Goal: Information Seeking & Learning: Learn about a topic

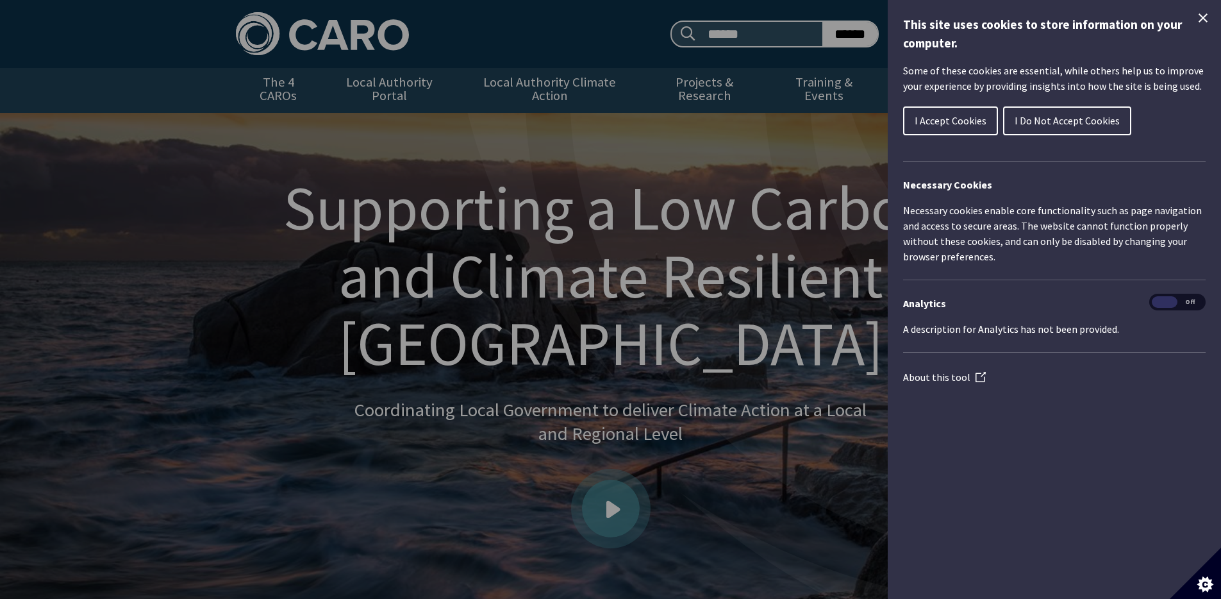
click at [1198, 20] on icon "Close Cookie Control" at bounding box center [1202, 17] width 15 height 15
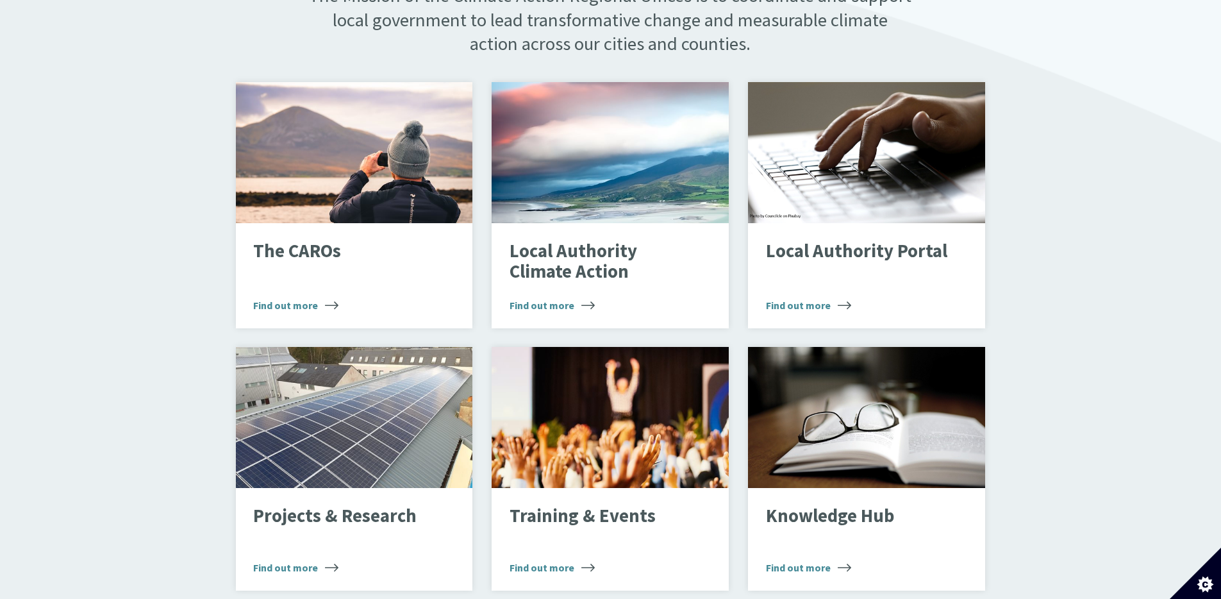
scroll to position [844, 0]
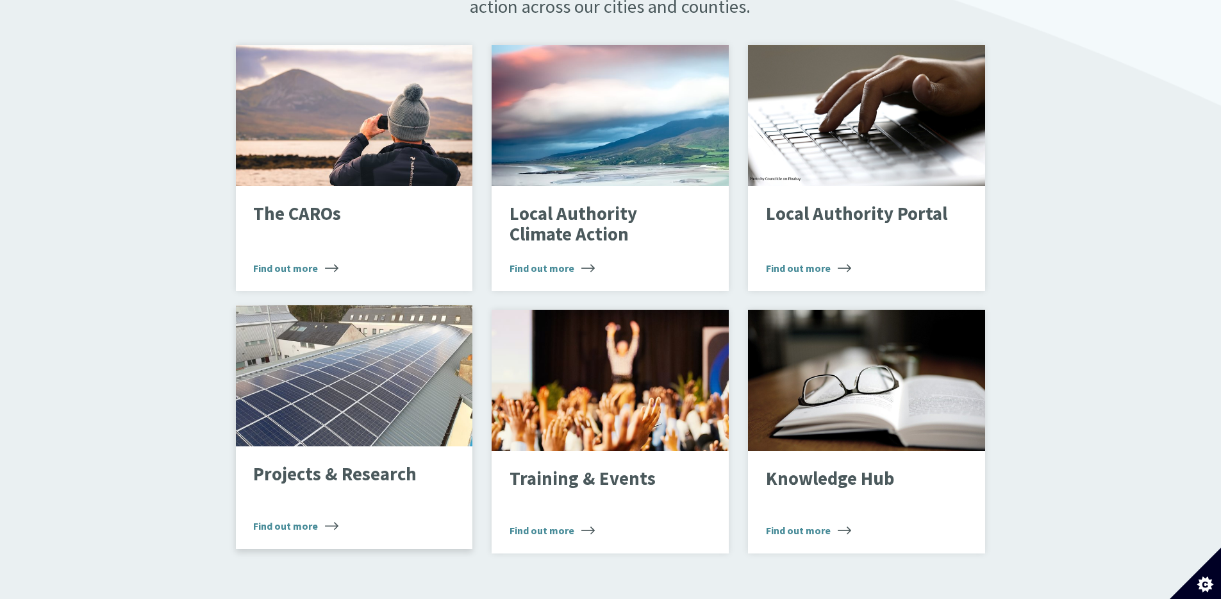
click at [297, 518] on span "Find out more" at bounding box center [295, 525] width 85 height 15
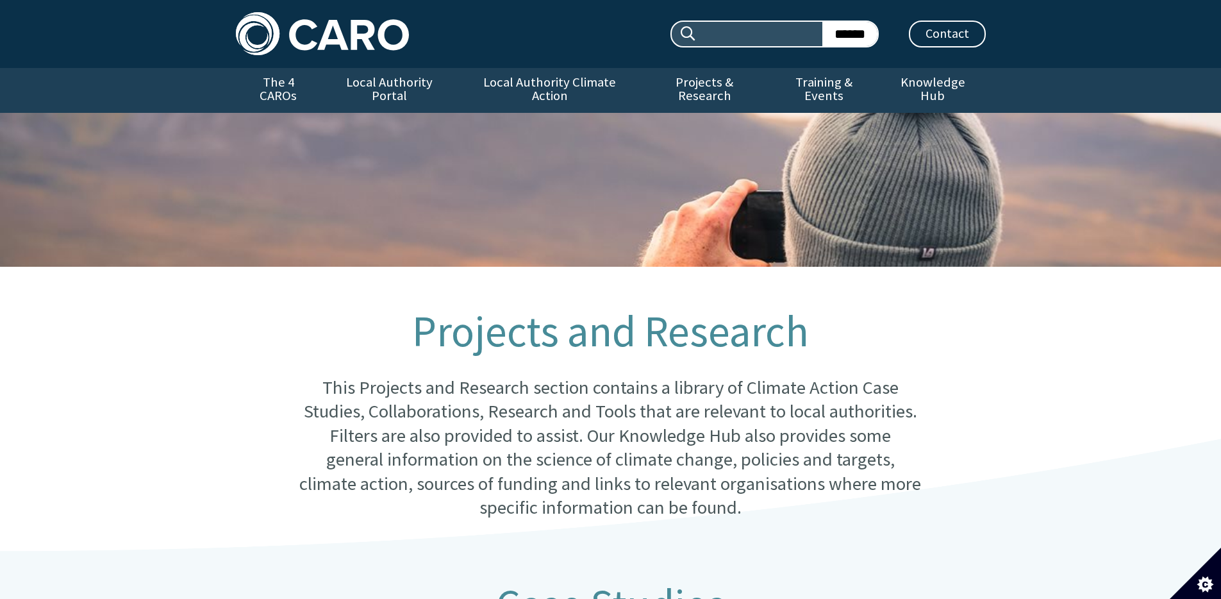
click at [747, 41] on input "Search site:" at bounding box center [759, 34] width 125 height 24
type input "**********"
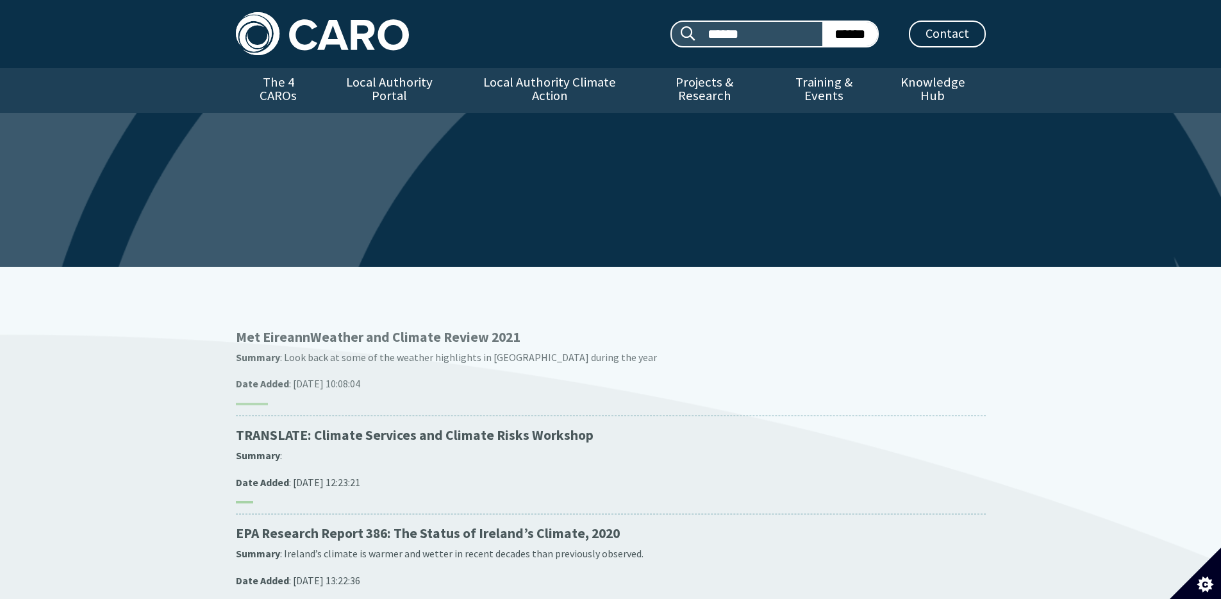
click at [381, 328] on p "Met Eireann Weather and Climate Review 2021" at bounding box center [611, 337] width 750 height 18
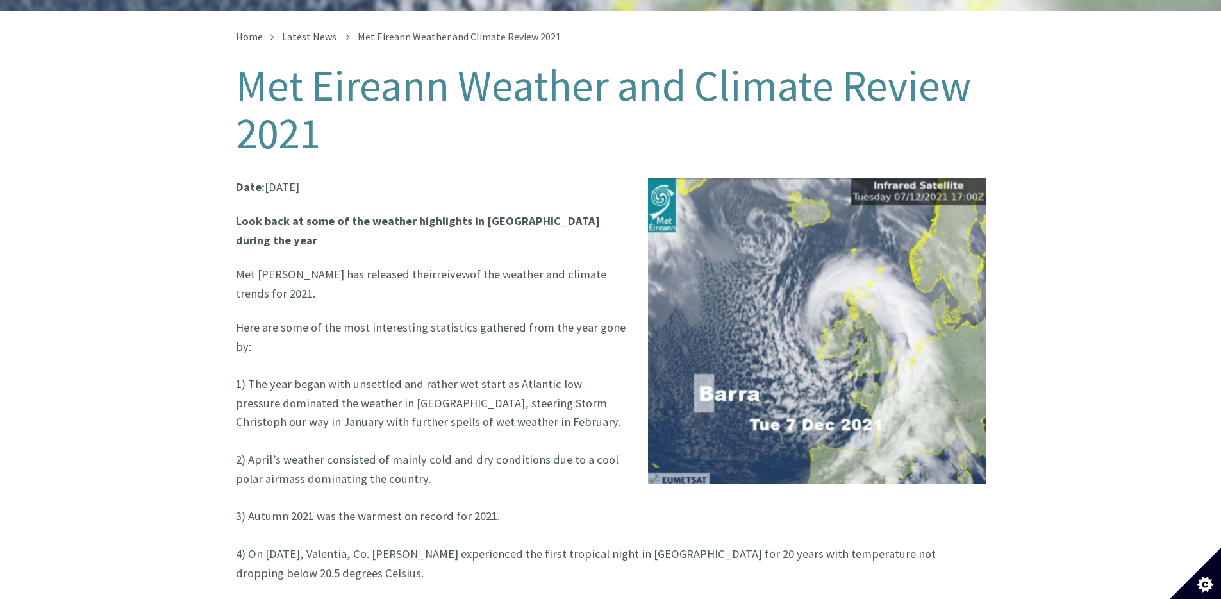
scroll to position [257, 0]
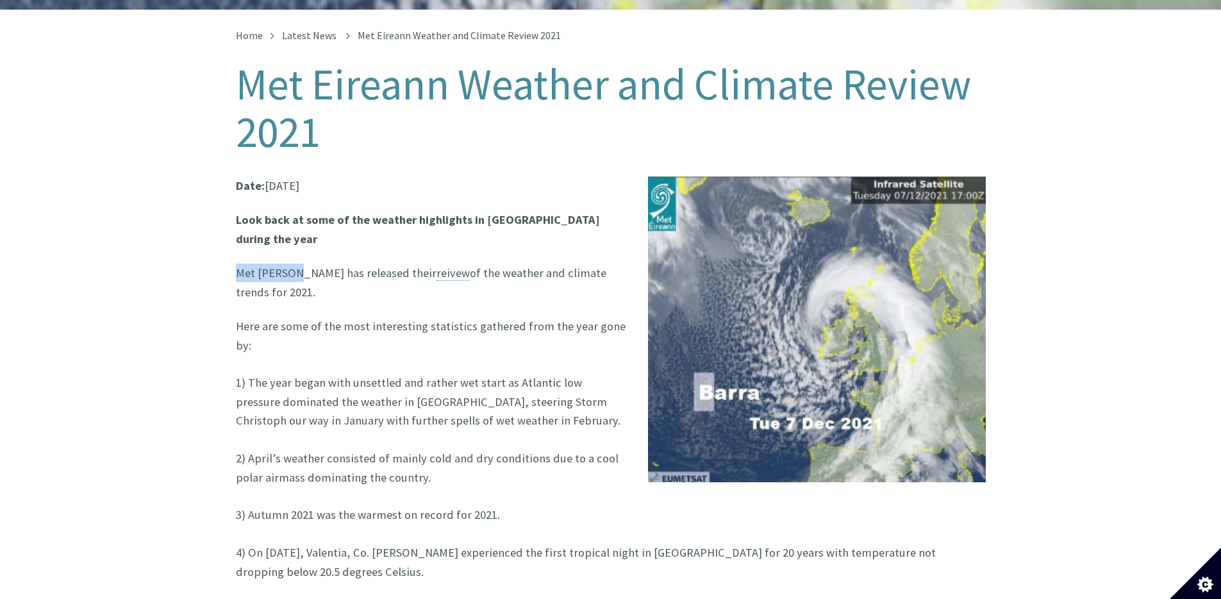
drag, startPoint x: 234, startPoint y: 243, endPoint x: 292, endPoint y: 245, distance: 57.7
click at [292, 245] on div "Home Latest News Met Eireann Weather and Climate Review 2021 Met Eireann Weathe…" at bounding box center [610, 490] width 769 height 921
copy p "Met Eireann"
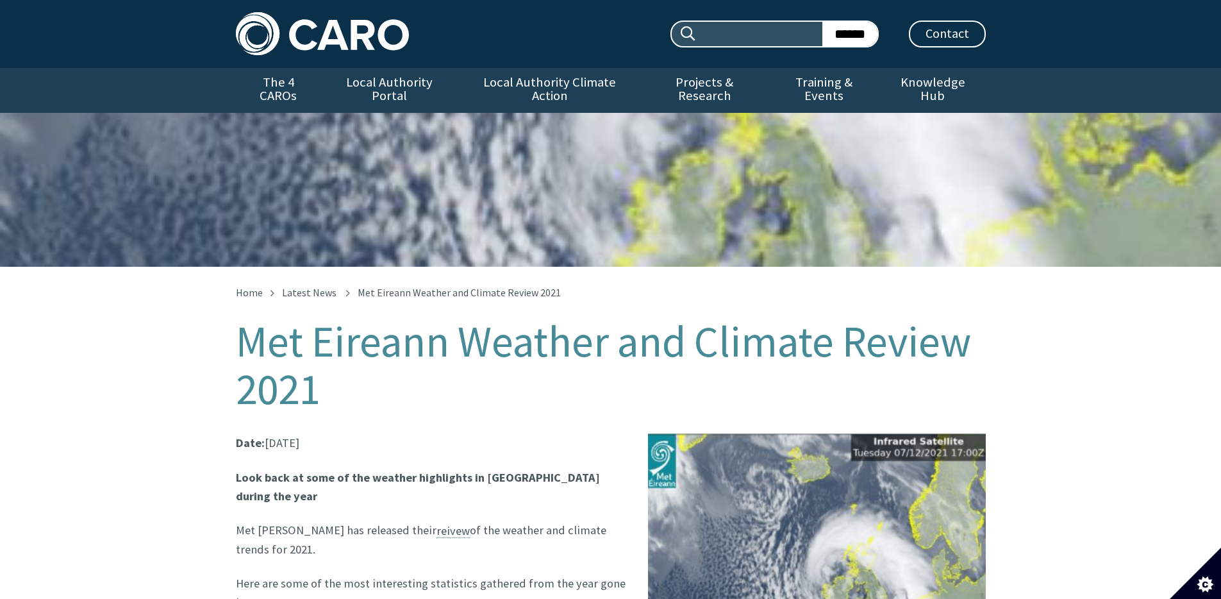
scroll to position [267, 0]
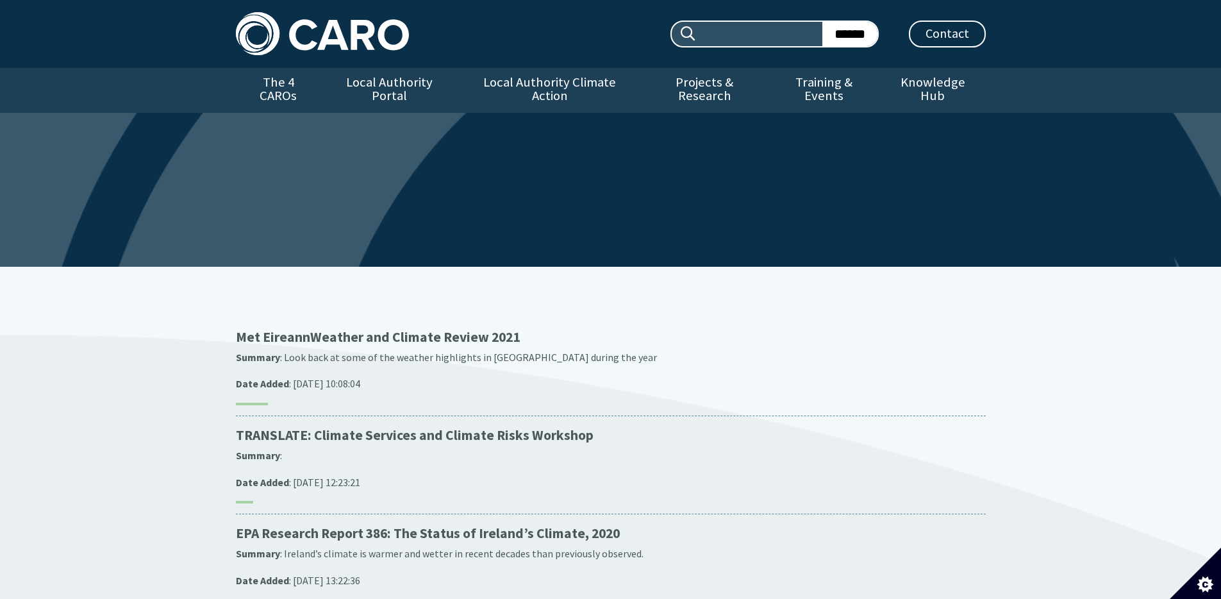
click at [293, 48] on img at bounding box center [322, 33] width 173 height 43
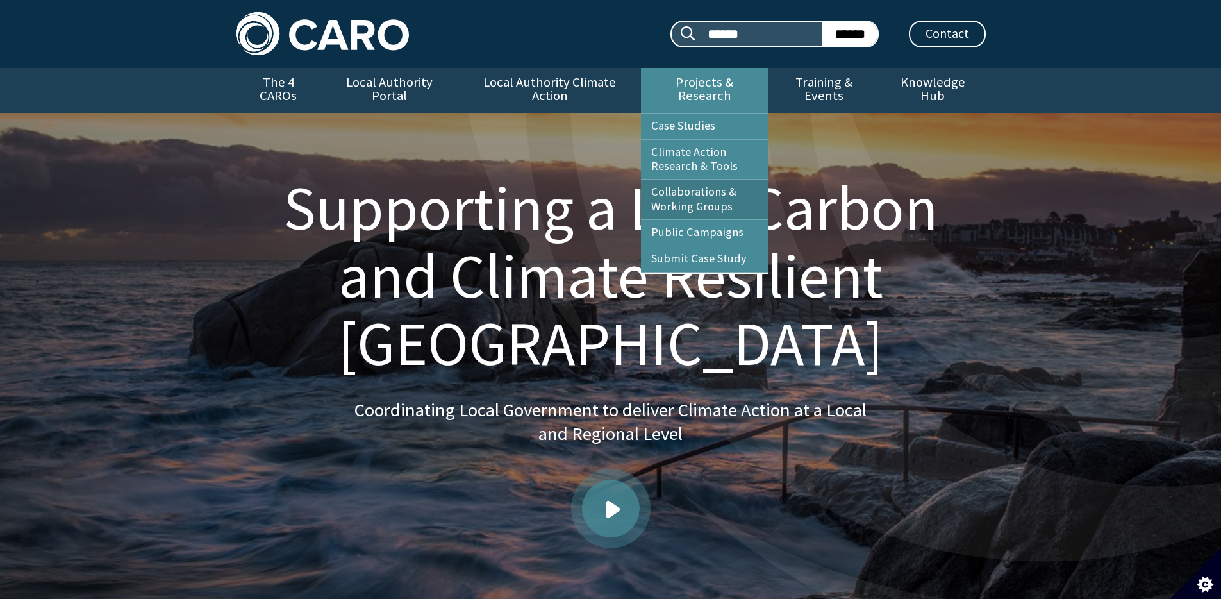
click at [724, 192] on link "Collaborations & Working Groups" at bounding box center [704, 199] width 127 height 40
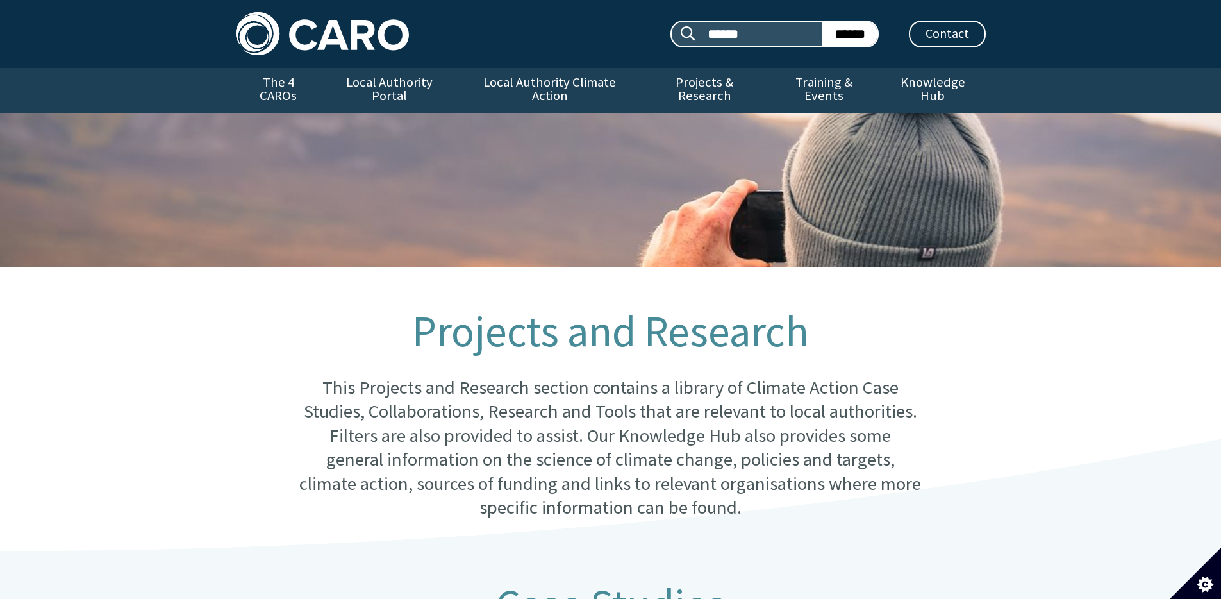
scroll to position [1478, 0]
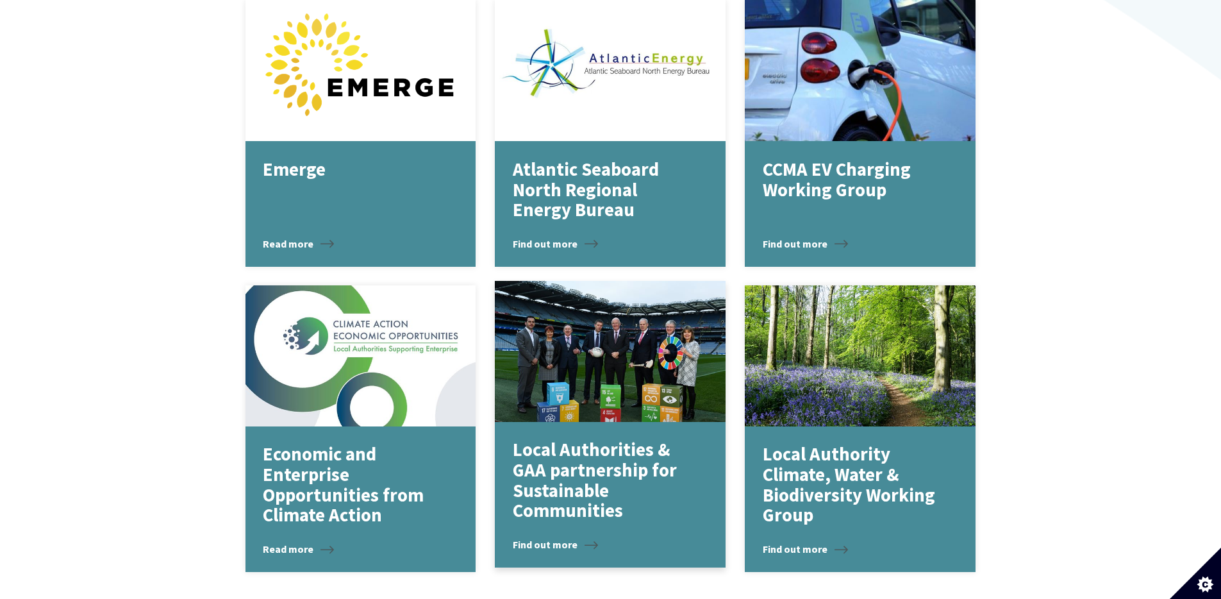
click at [561, 458] on p "Local Authorities & GAA partnership for Sustainable Communities" at bounding box center [601, 480] width 176 height 81
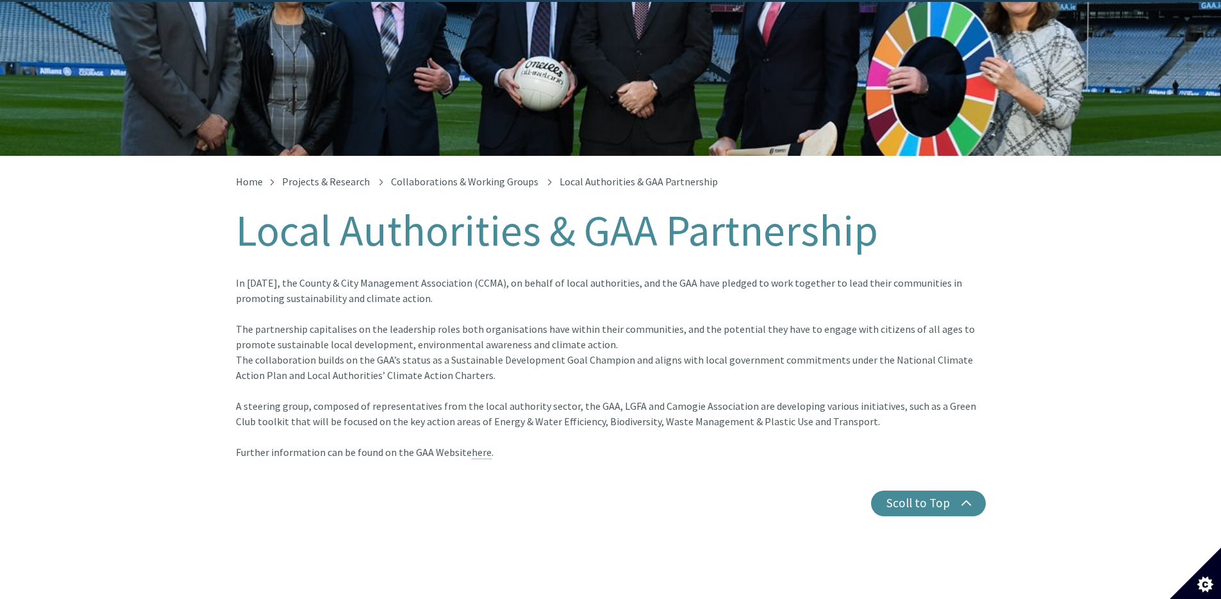
scroll to position [114, 0]
